Goal: Check status: Check status

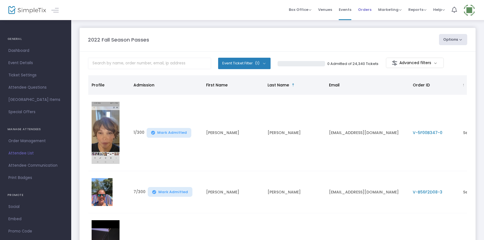
click at [365, 8] on span "Orders" at bounding box center [364, 10] width 13 height 14
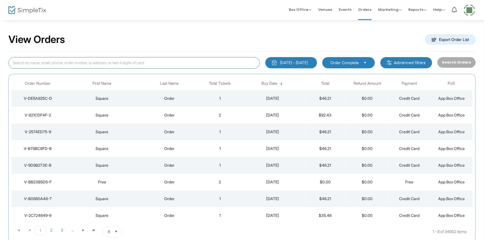
drag, startPoint x: 15, startPoint y: 62, endPoint x: 28, endPoint y: 57, distance: 13.5
click at [19, 61] on input at bounding box center [133, 62] width 251 height 11
type input "[PERSON_NAME]"
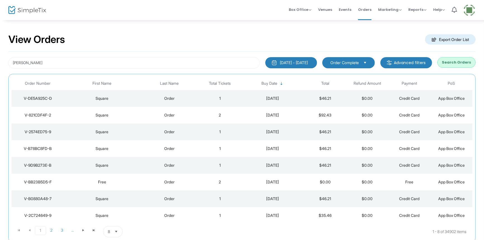
click at [462, 64] on button "Search Orders" at bounding box center [456, 62] width 38 height 11
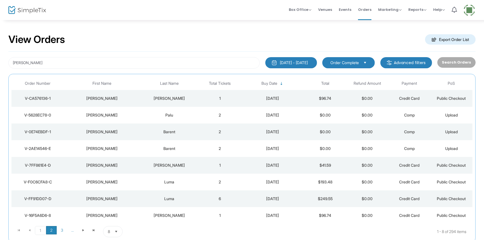
click at [50, 232] on span "2" at bounding box center [51, 230] width 11 height 8
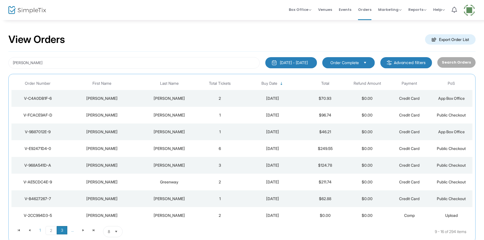
click at [61, 229] on span "3" at bounding box center [62, 230] width 11 height 8
click at [150, 118] on div "Young" at bounding box center [169, 116] width 56 height 6
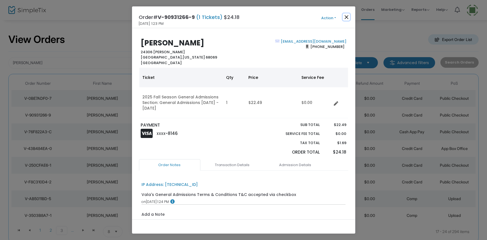
click at [346, 16] on button "Close" at bounding box center [346, 16] width 7 height 7
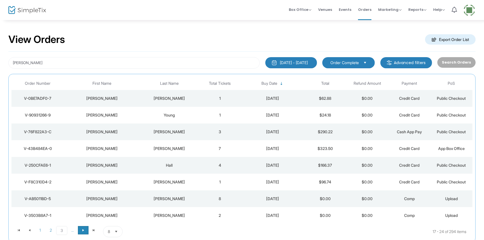
click at [82, 229] on span "Go to the next page" at bounding box center [83, 230] width 4 height 4
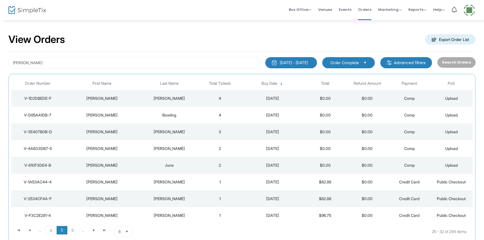
click at [61, 230] on span "5" at bounding box center [62, 230] width 11 height 8
click at [67, 229] on span "5" at bounding box center [61, 230] width 11 height 9
click at [70, 229] on span "6" at bounding box center [72, 230] width 11 height 8
click at [61, 231] on span "5" at bounding box center [61, 230] width 11 height 8
click at [76, 229] on span "6" at bounding box center [72, 230] width 11 height 8
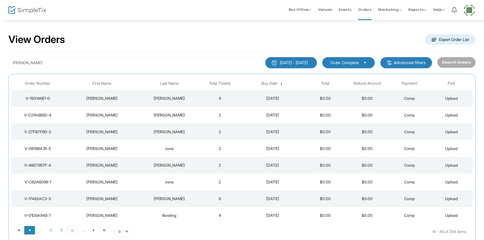
click at [28, 230] on span "Go to the previous page" at bounding box center [29, 230] width 4 height 4
click at [31, 230] on span "Go to the previous page" at bounding box center [29, 230] width 4 height 4
click at [31, 231] on span "Go to the previous page" at bounding box center [29, 230] width 4 height 4
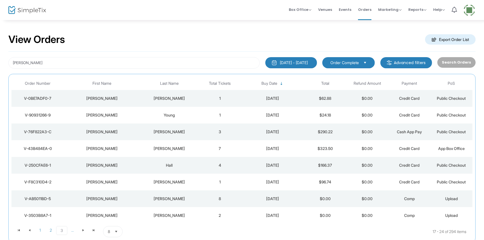
click at [136, 119] on td "[PERSON_NAME]" at bounding box center [102, 115] width 76 height 17
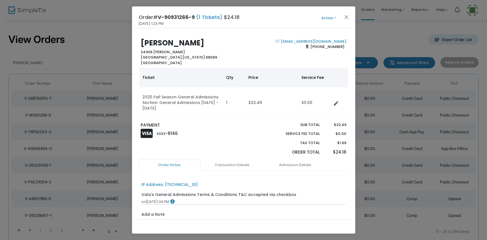
click at [328, 15] on button "Action" at bounding box center [329, 18] width 34 height 6
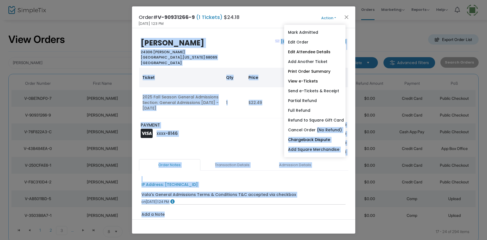
drag, startPoint x: 315, startPoint y: 130, endPoint x: 90, endPoint y: 226, distance: 244.9
click at [90, 227] on ngb-modal-window "Order# V-90931266-9 (1 Tickets) $24.18 [DATE] 1:23 PM Action Mark Admitted Edit…" at bounding box center [243, 120] width 487 height 240
